Goal: Information Seeking & Learning: Find specific fact

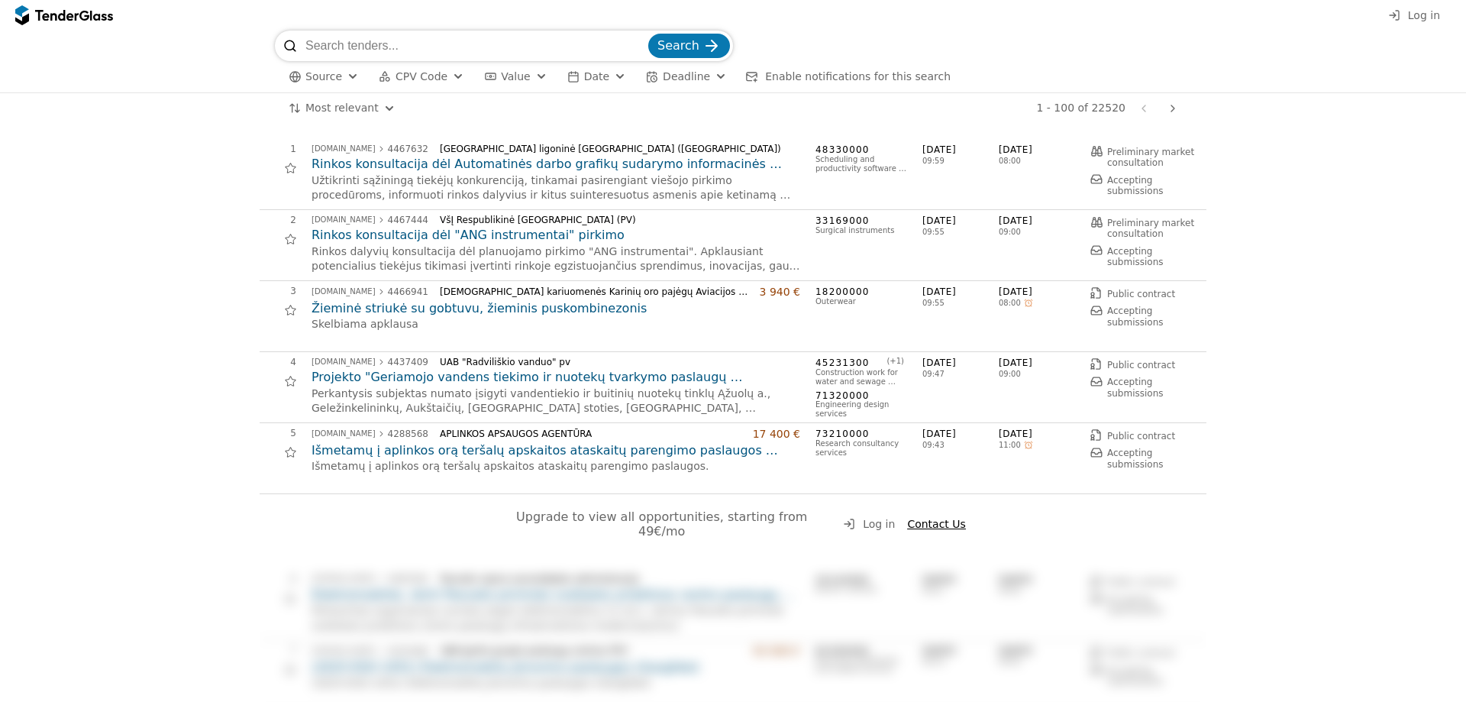
click at [412, 48] on input "search" at bounding box center [475, 46] width 340 height 31
type input "Panevėžio specialus"
click at [688, 44] on span "Search" at bounding box center [678, 45] width 42 height 15
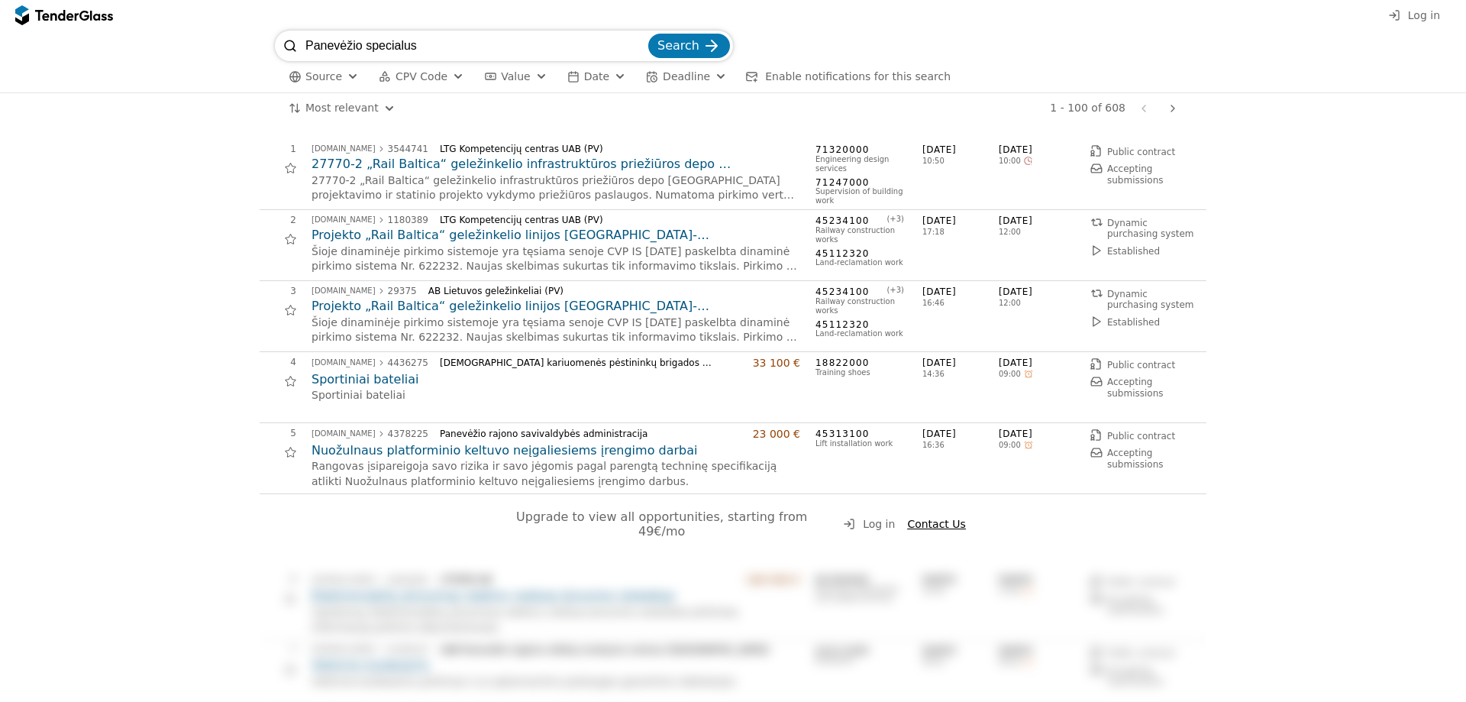
click at [488, 41] on input "Panevėžio specialus" at bounding box center [475, 46] width 340 height 31
type input "Panevėžio specialus autotransportas"
click at [679, 53] on span "Search" at bounding box center [678, 45] width 42 height 15
